Goal: Navigation & Orientation: Go to known website

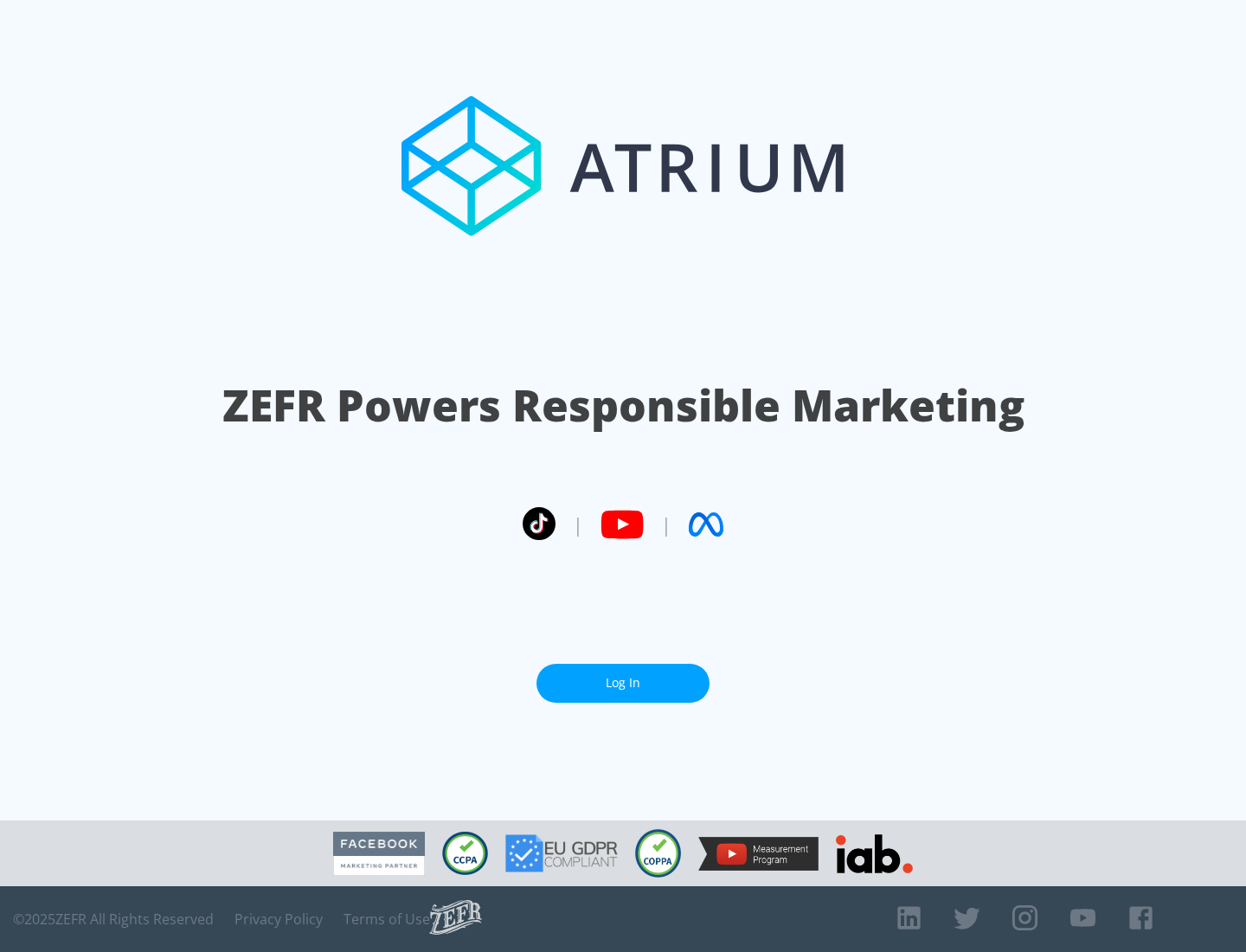
click at [623, 682] on link "Log In" at bounding box center [623, 682] width 173 height 39
